Goal: Find specific page/section

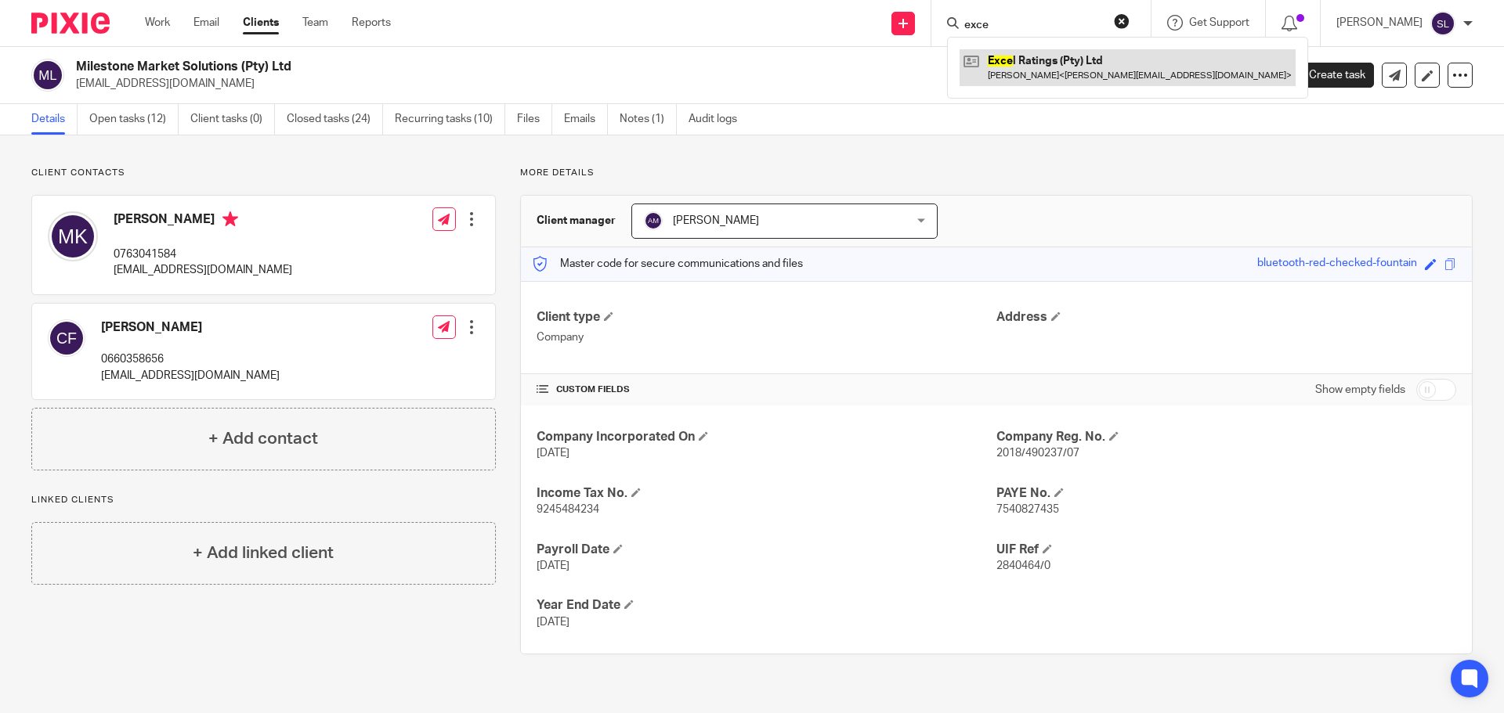
type input "exce"
click at [1009, 71] on link at bounding box center [1127, 67] width 336 height 36
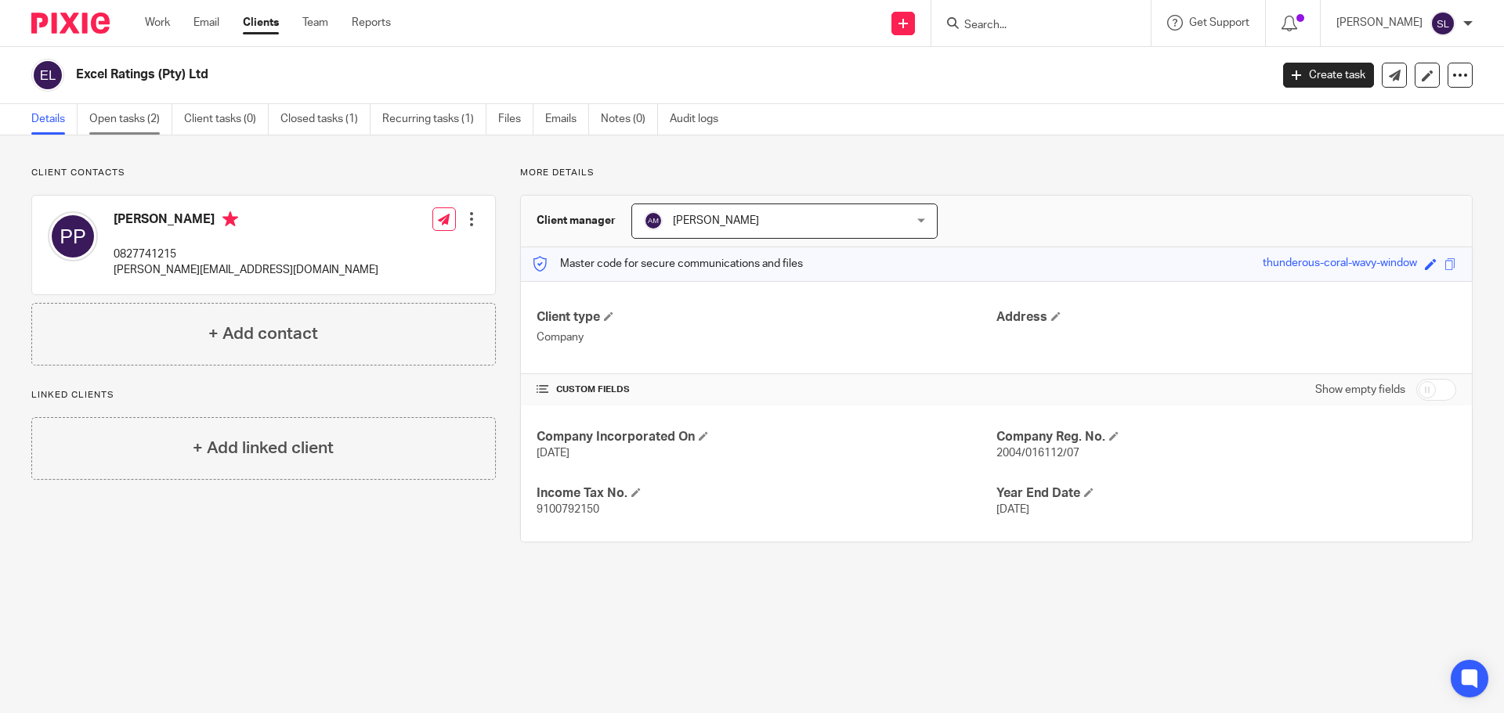
click at [149, 118] on link "Open tasks (2)" at bounding box center [130, 119] width 83 height 31
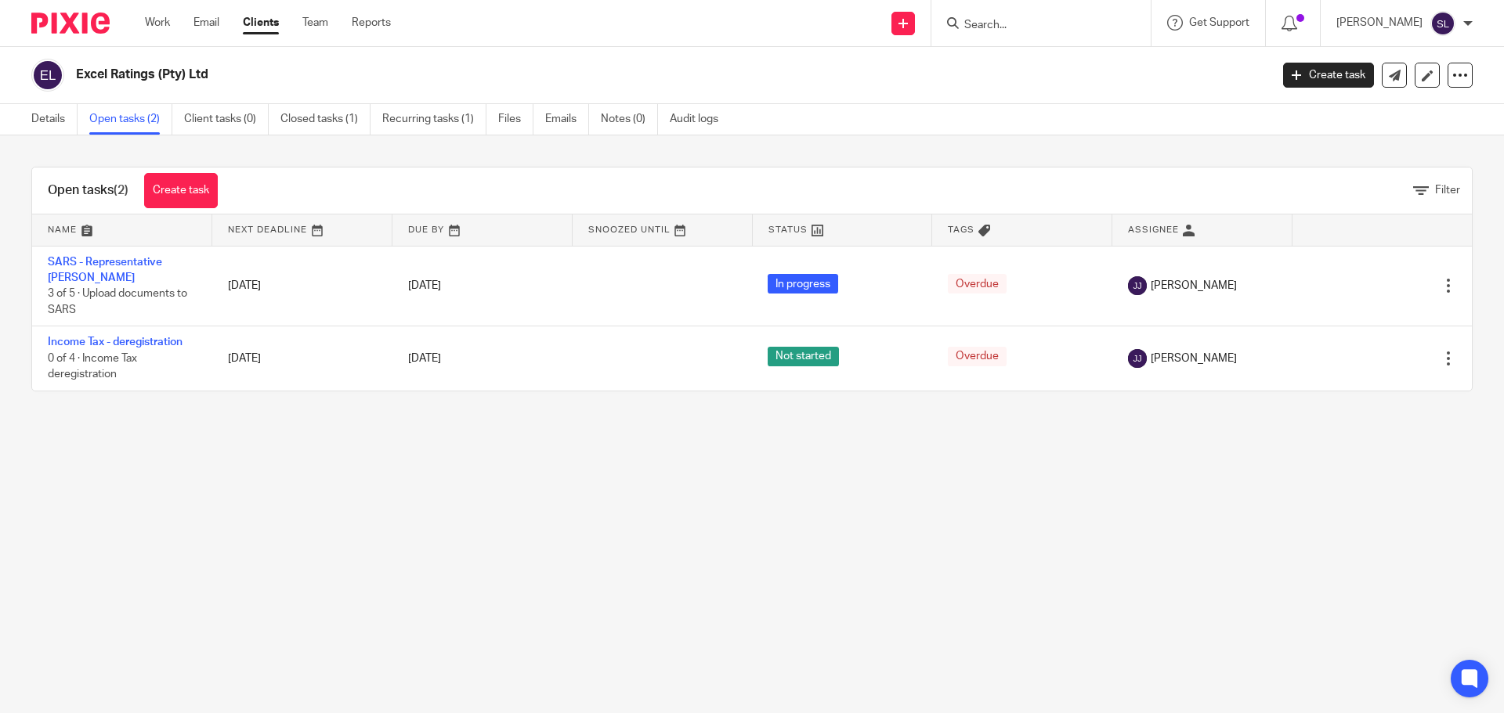
click at [983, 30] on input "Search" at bounding box center [1032, 26] width 141 height 14
type input "play2lear"
click at [1096, 70] on link at bounding box center [1091, 67] width 265 height 36
